Goal: Information Seeking & Learning: Learn about a topic

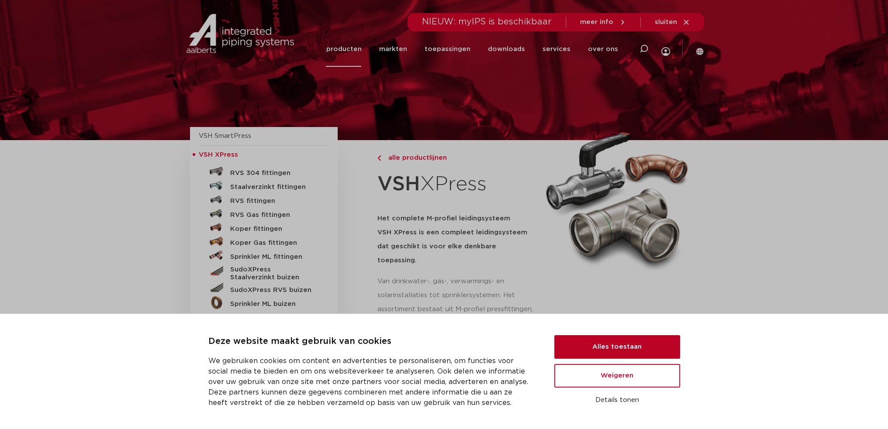
click at [586, 349] on button "Alles toestaan" at bounding box center [617, 347] width 126 height 24
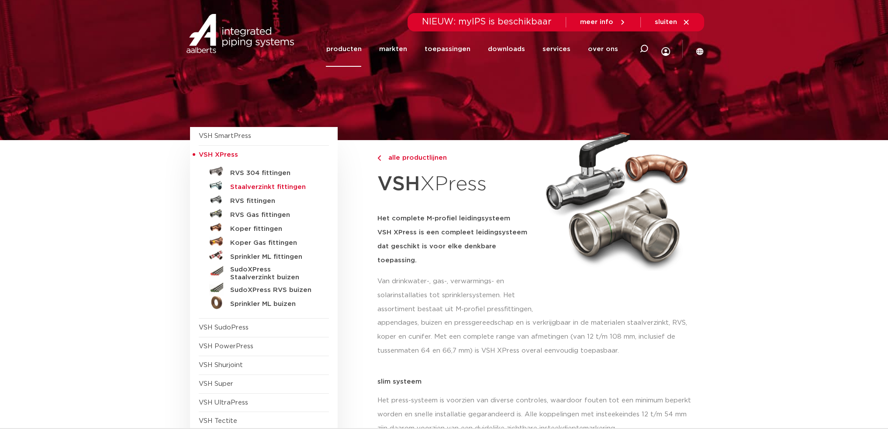
click at [263, 183] on h5 "Staalverzinkt fittingen" at bounding box center [273, 187] width 86 height 8
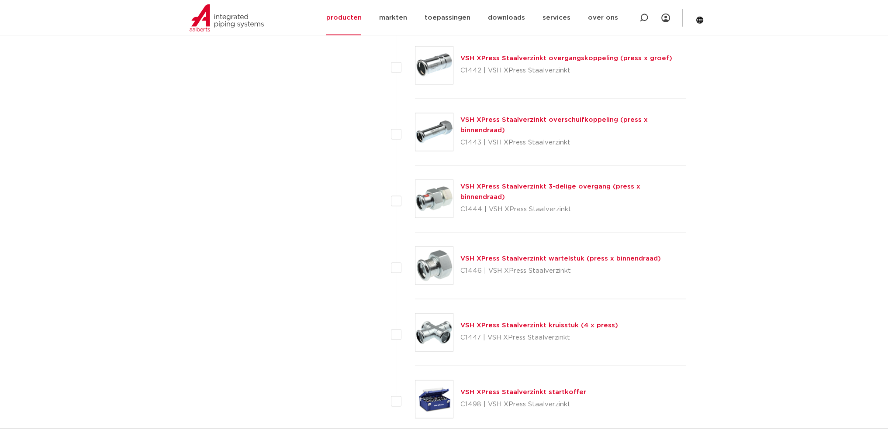
scroll to position [2271, 0]
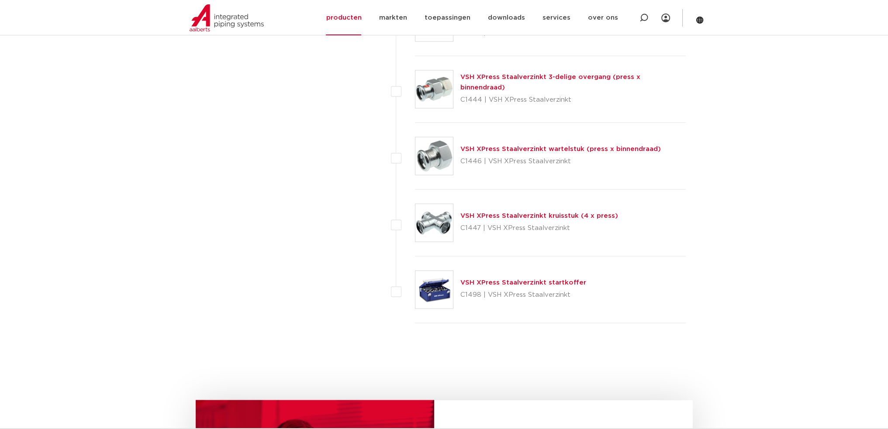
click at [552, 146] on link "VSH XPress Staalverzinkt wartelstuk (press x binnendraad)" at bounding box center [560, 149] width 201 height 7
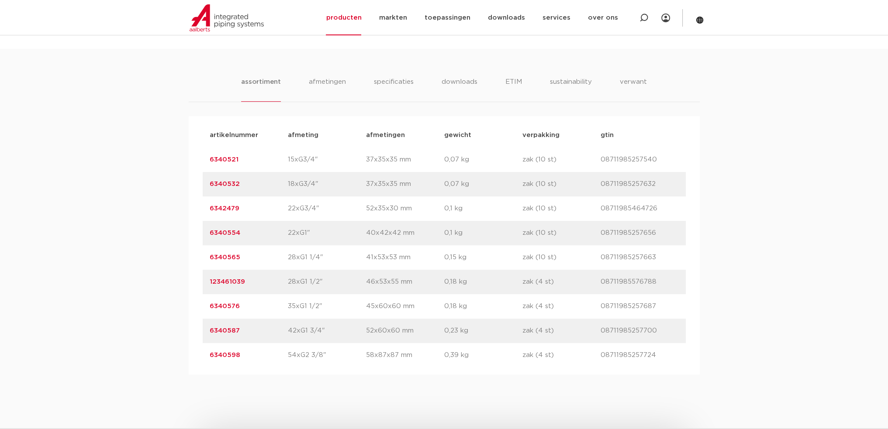
scroll to position [568, 0]
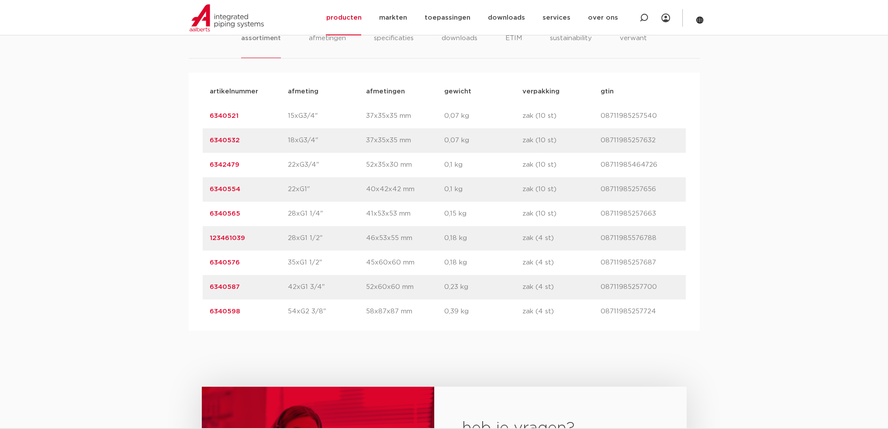
click at [216, 213] on link "6340565" at bounding box center [225, 214] width 31 height 7
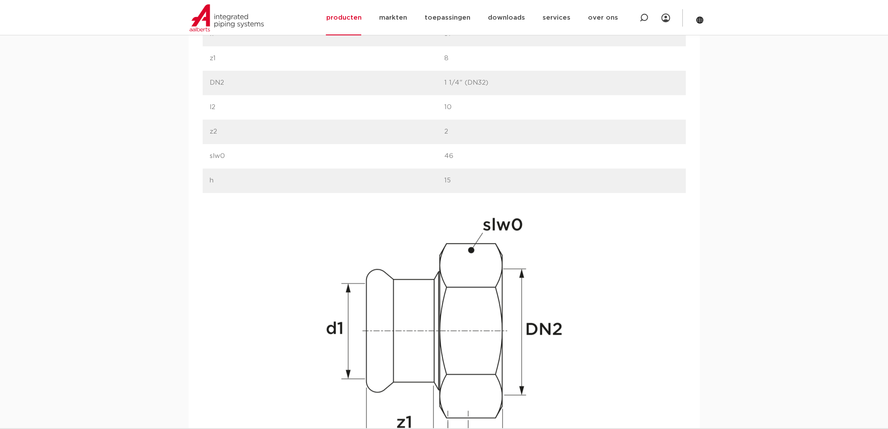
scroll to position [612, 0]
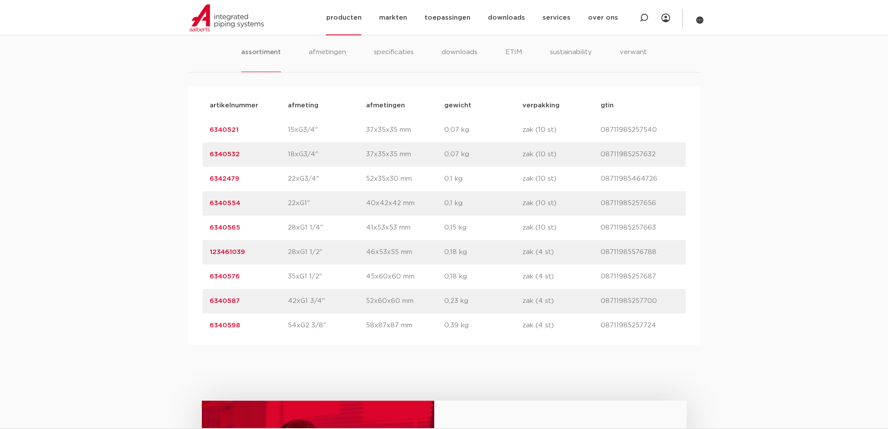
scroll to position [437, 0]
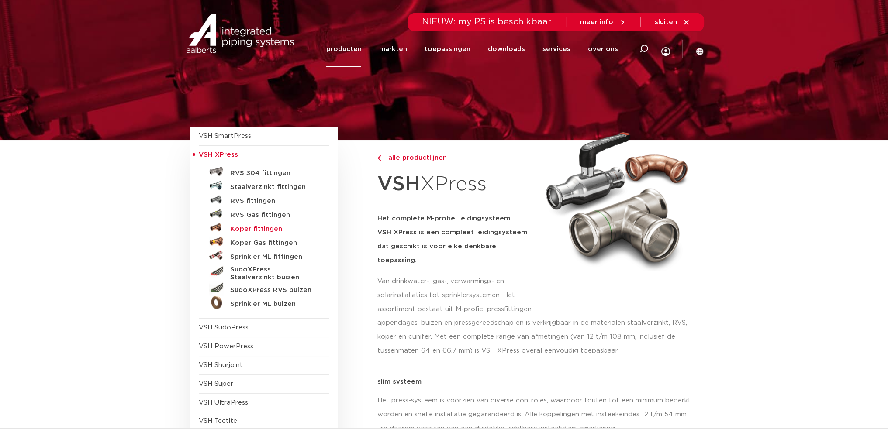
click at [246, 228] on h5 "Koper fittingen" at bounding box center [273, 229] width 86 height 8
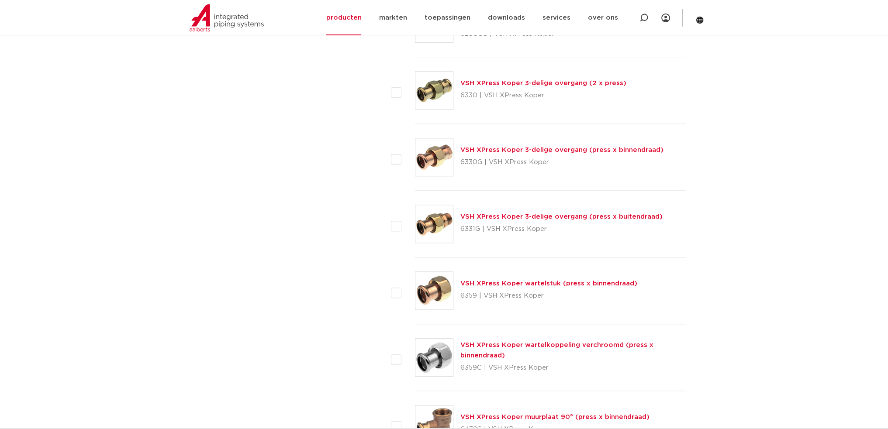
scroll to position [1136, 0]
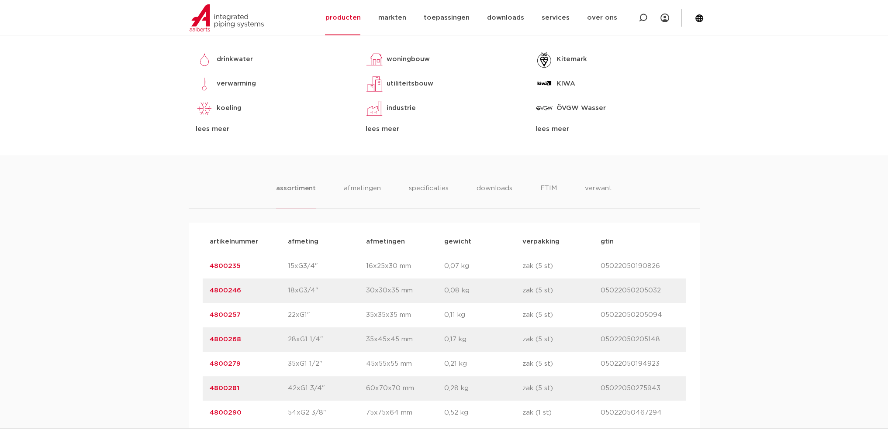
scroll to position [248, 0]
